Goal: Task Accomplishment & Management: Use online tool/utility

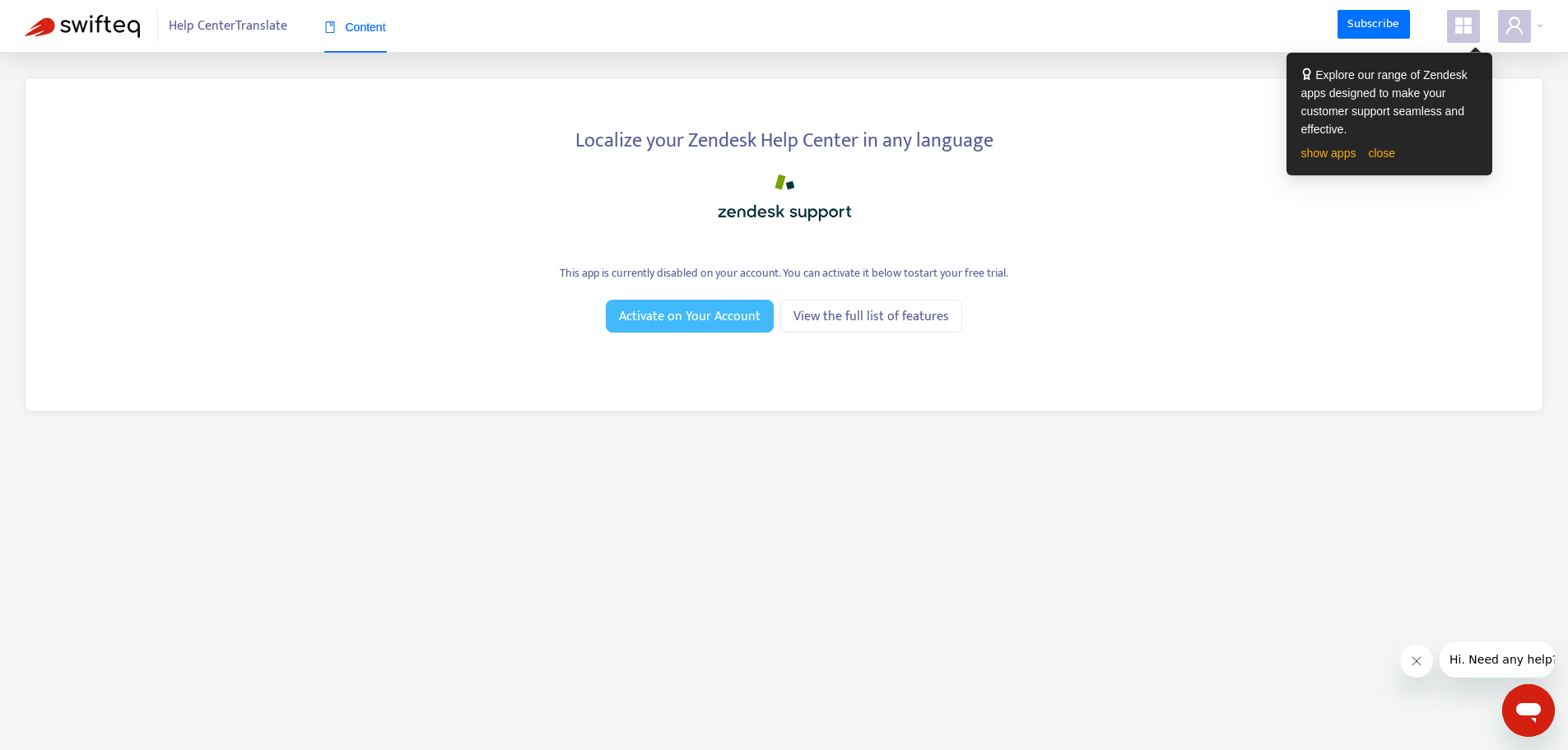
click at [735, 316] on span "Activate on Your Account" at bounding box center [689, 316] width 142 height 21
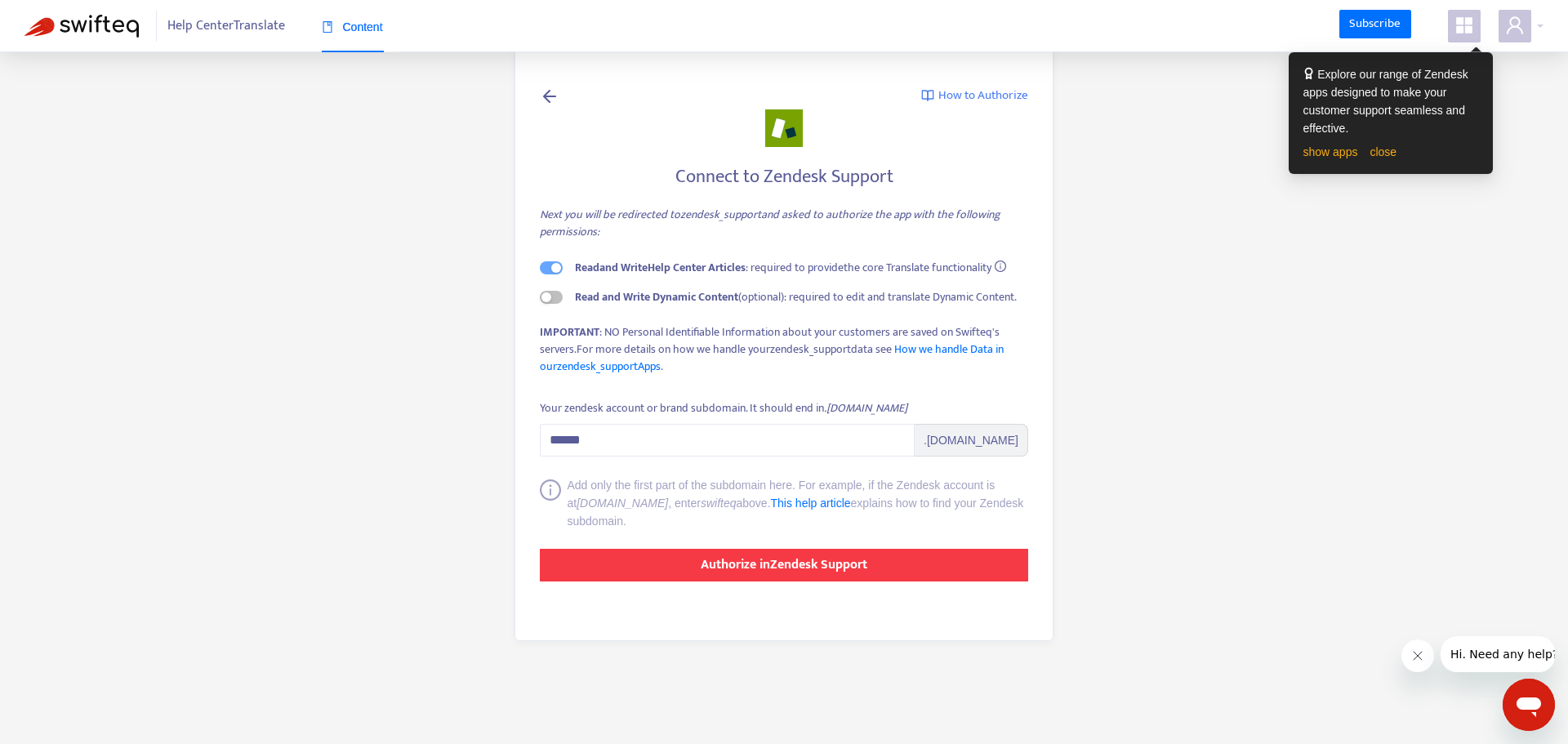
click at [824, 566] on strong "Authorize in Zendesk Support" at bounding box center [784, 565] width 167 height 22
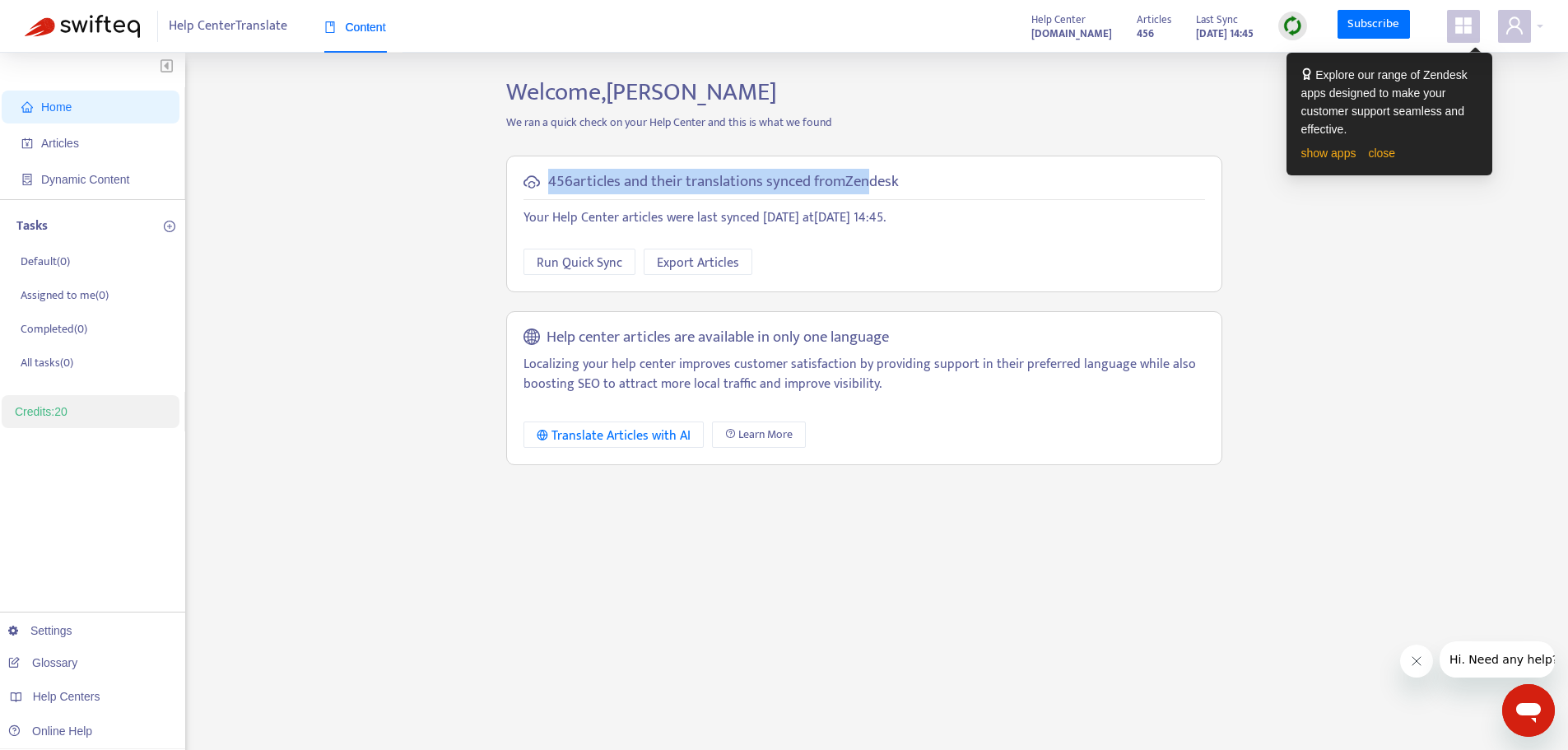
drag, startPoint x: 546, startPoint y: 183, endPoint x: 880, endPoint y: 173, distance: 334.1
click at [880, 173] on div "456 articles and their translations synced from Zendesk" at bounding box center [864, 182] width 682 height 19
click at [809, 292] on div "456 articles and their translations synced from Zendesk Your Help Center articl…" at bounding box center [864, 310] width 740 height 334
click at [723, 264] on span "Export Articles" at bounding box center [697, 263] width 82 height 21
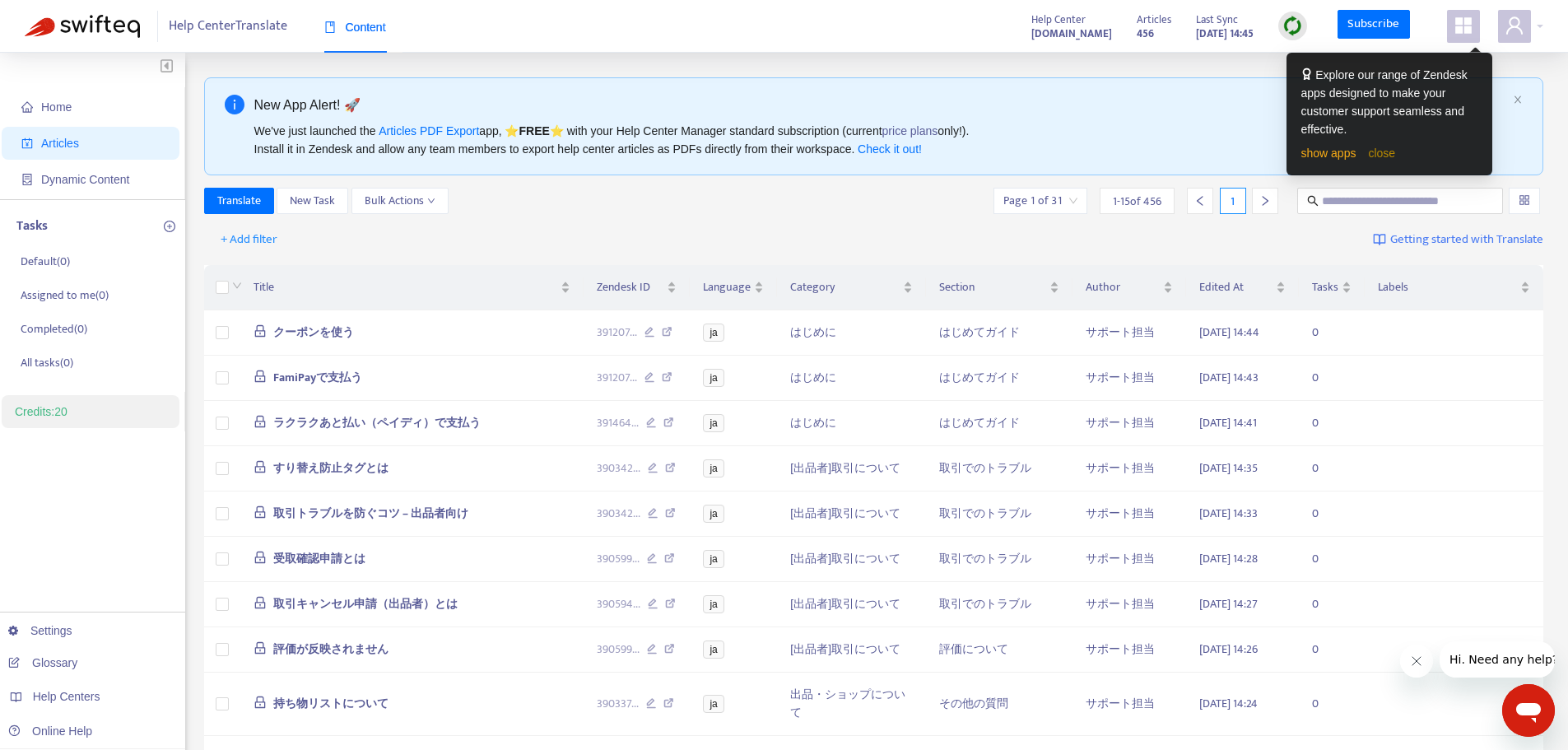
click at [1381, 153] on link "close" at bounding box center [1381, 153] width 27 height 13
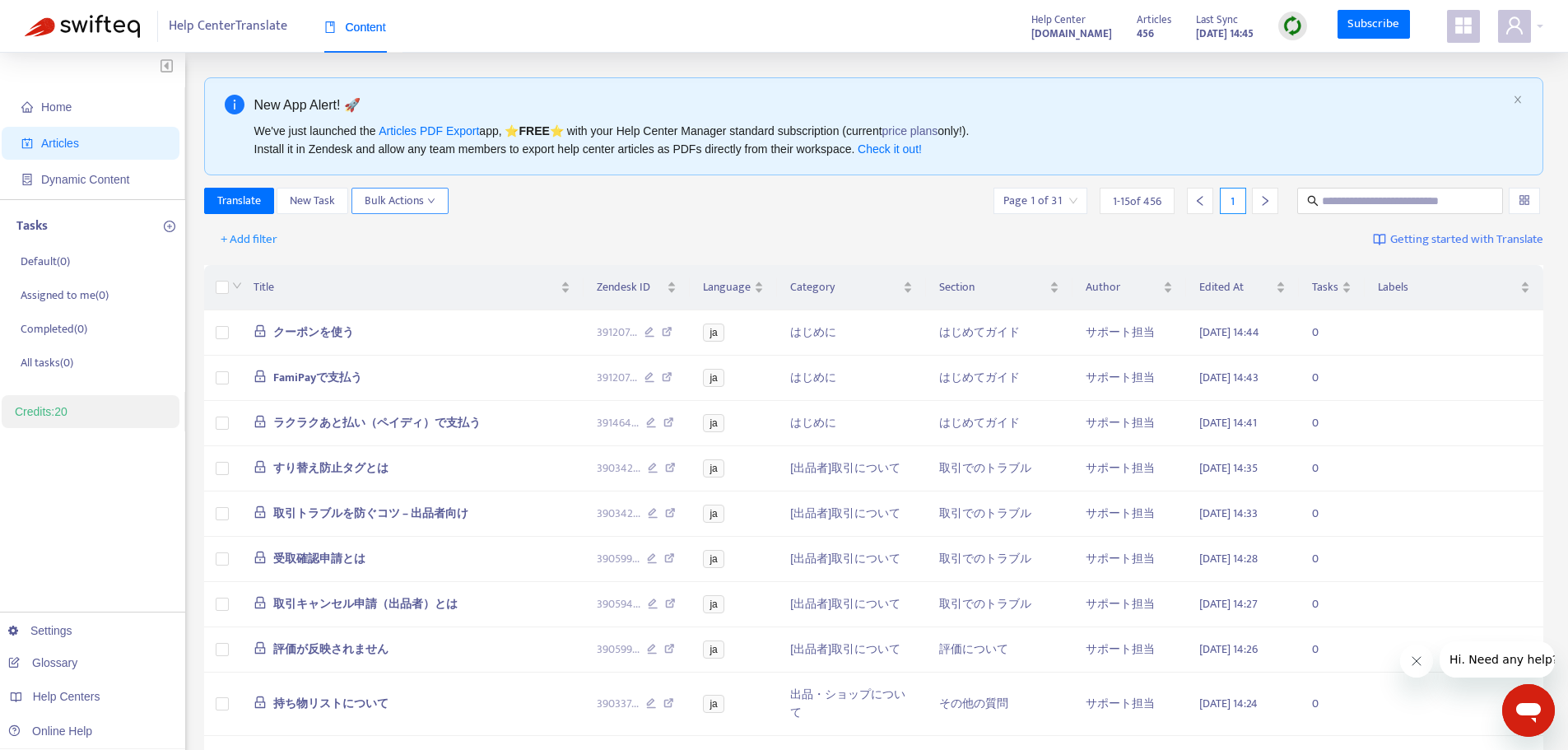
click at [434, 202] on icon "down" at bounding box center [431, 201] width 8 height 8
click at [595, 202] on div "Translate New Task Bulk Actions Page 1 of 31 1 - 15 of 456 1" at bounding box center [874, 201] width 1340 height 27
click at [1522, 100] on icon "close" at bounding box center [1518, 100] width 10 height 10
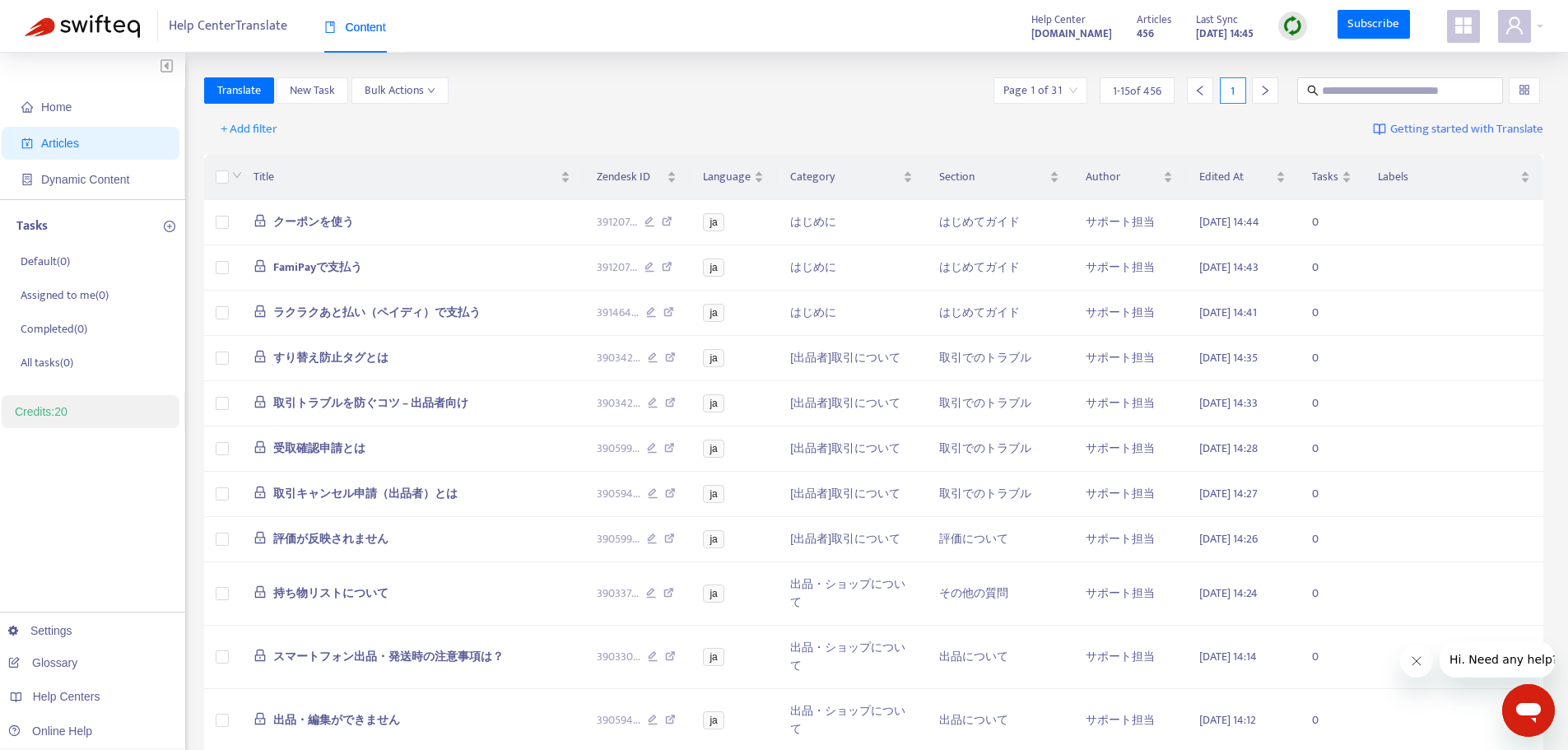
drag, startPoint x: 619, startPoint y: 85, endPoint x: 610, endPoint y: 87, distance: 9.2
click at [619, 85] on div "Translate New Task Bulk Actions Page 1 of 31 1 - 15 of 456 1" at bounding box center [874, 90] width 1340 height 27
click at [223, 33] on span "Help Center Translate" at bounding box center [227, 27] width 119 height 32
click at [702, 78] on div "Translate New Task Bulk Actions Page 1 of 31 1 - 15 of 456 1" at bounding box center [874, 90] width 1340 height 27
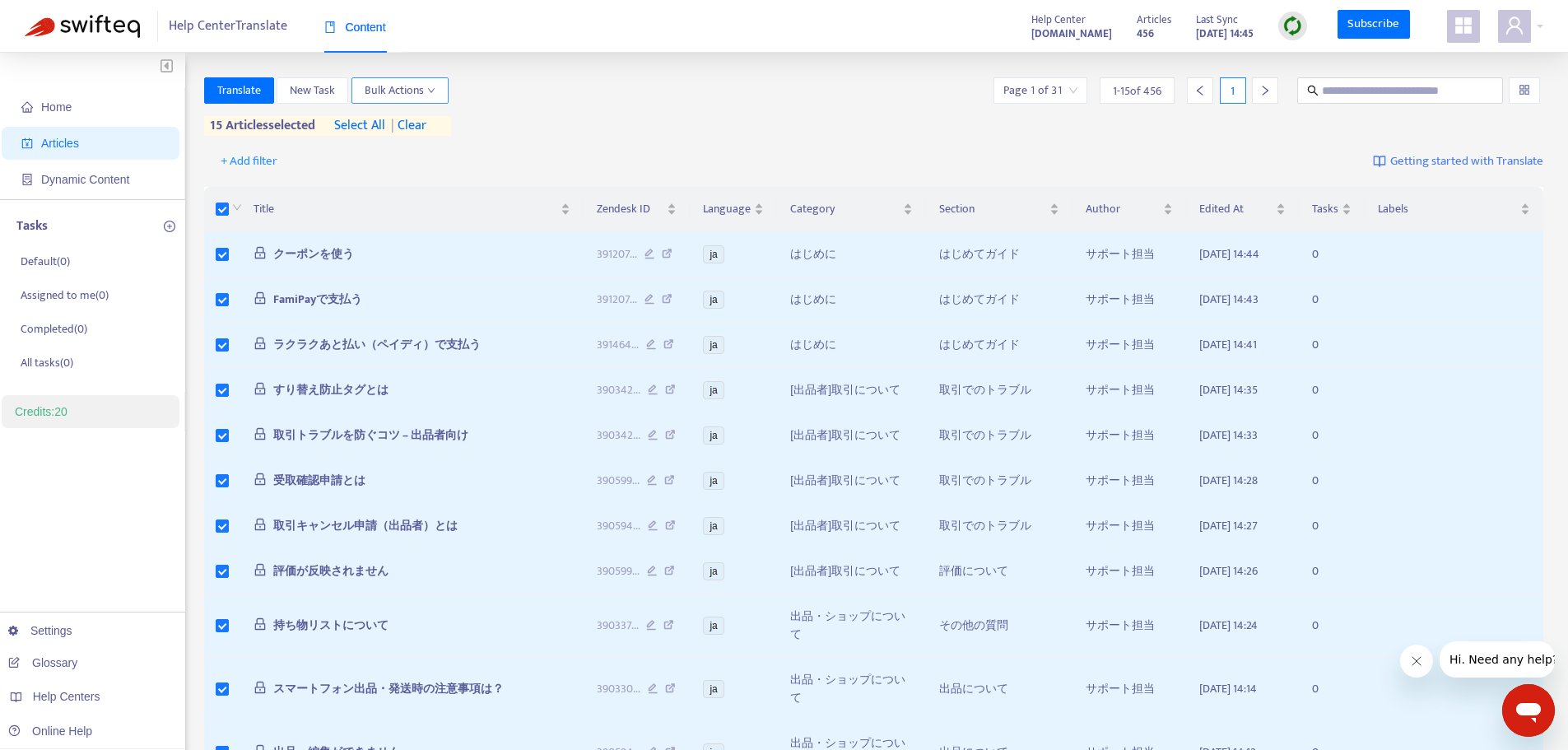
click at [432, 92] on icon "down" at bounding box center [431, 90] width 7 height 5
click at [688, 92] on div "Translate New Task Bulk Actions Page 1 of 31 1 - 15 of 456 1" at bounding box center [874, 90] width 1340 height 27
